Goal: Find specific page/section: Find specific page/section

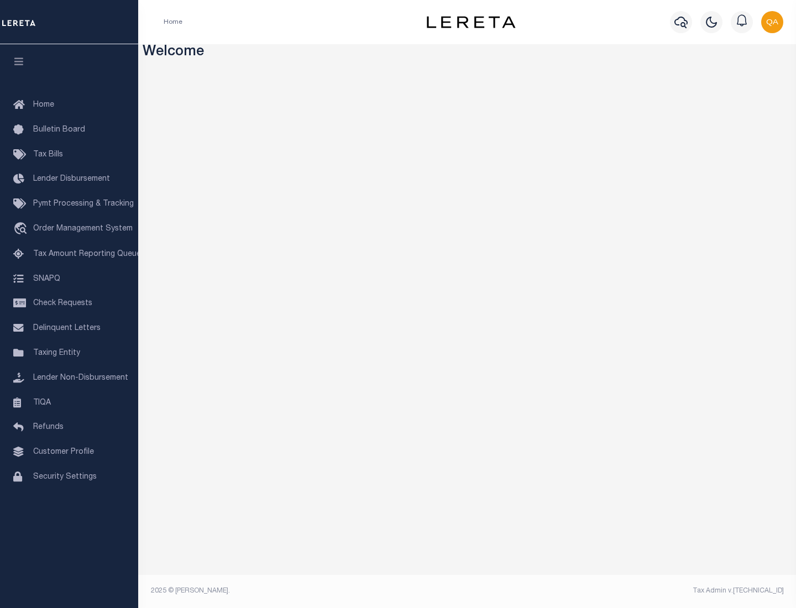
click at [69, 402] on link "TIQA" at bounding box center [69, 403] width 138 height 25
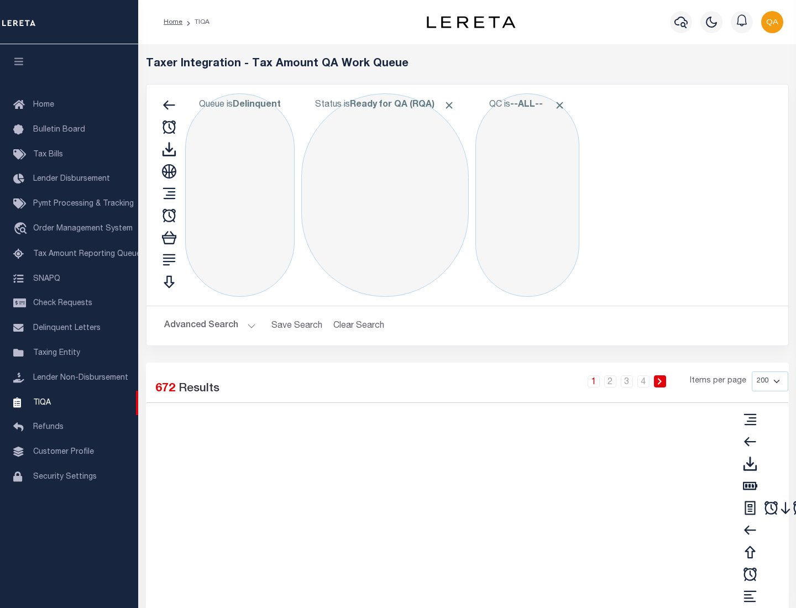
select select "200"
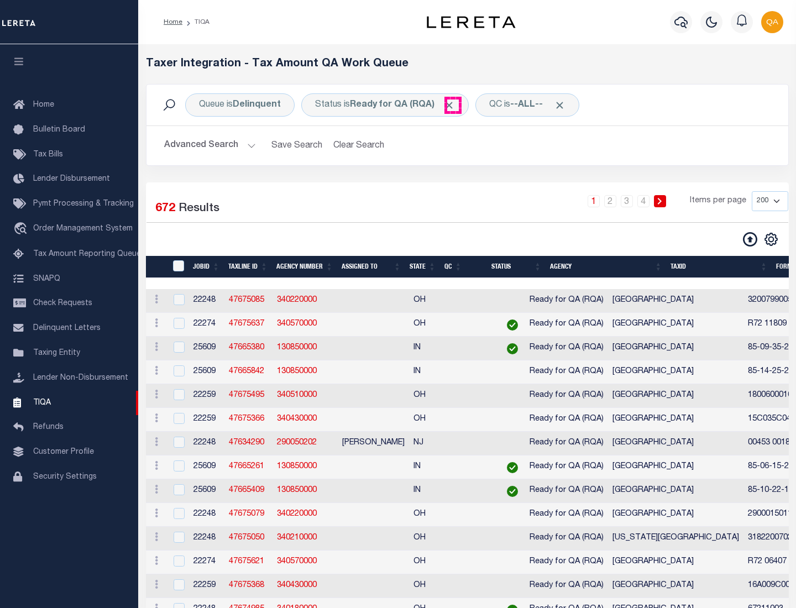
click at [452, 105] on span "Click to Remove" at bounding box center [449, 105] width 12 height 12
